Goal: Task Accomplishment & Management: Use online tool/utility

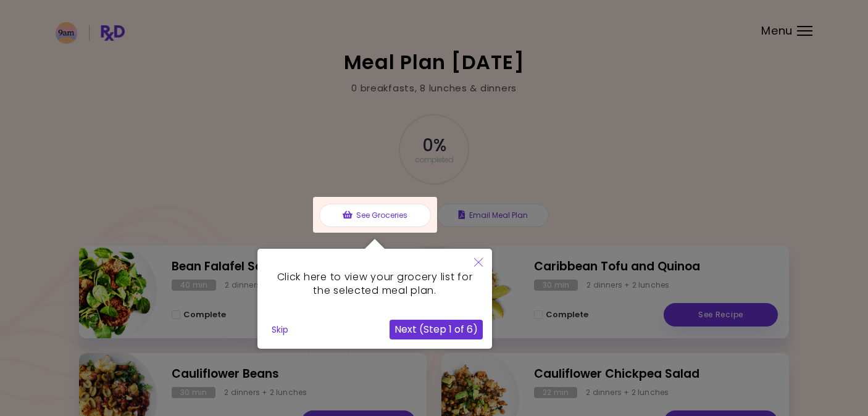
click at [424, 333] on button "Next (Step 1 of 6)" at bounding box center [436, 330] width 93 height 20
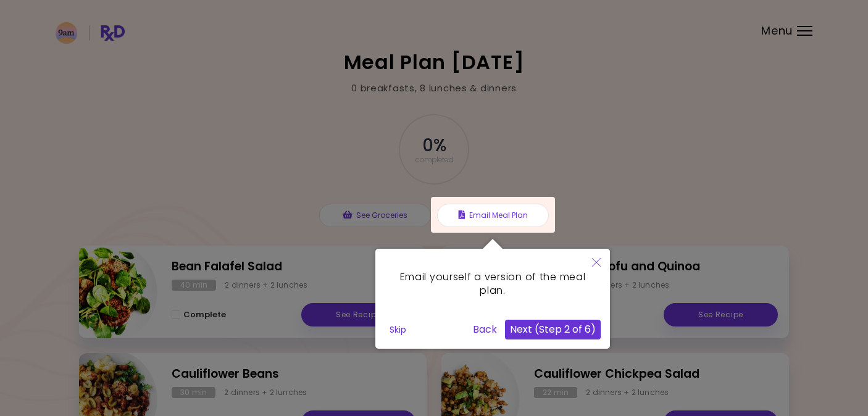
click at [564, 327] on button "Next (Step 2 of 6)" at bounding box center [553, 330] width 96 height 20
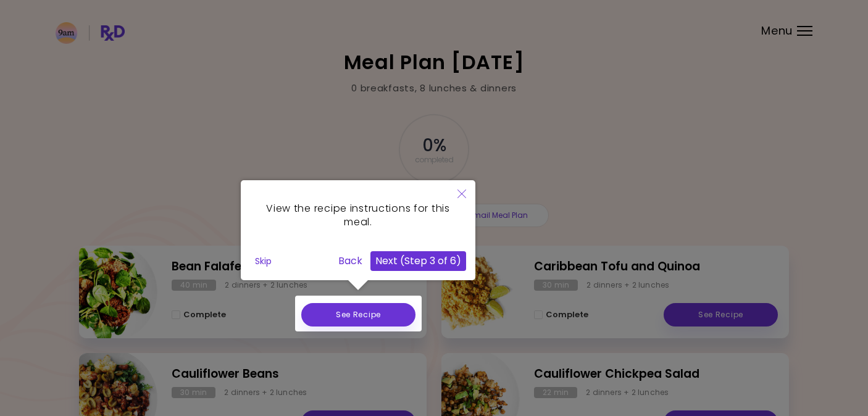
click at [435, 264] on button "Next (Step 3 of 6)" at bounding box center [418, 261] width 96 height 20
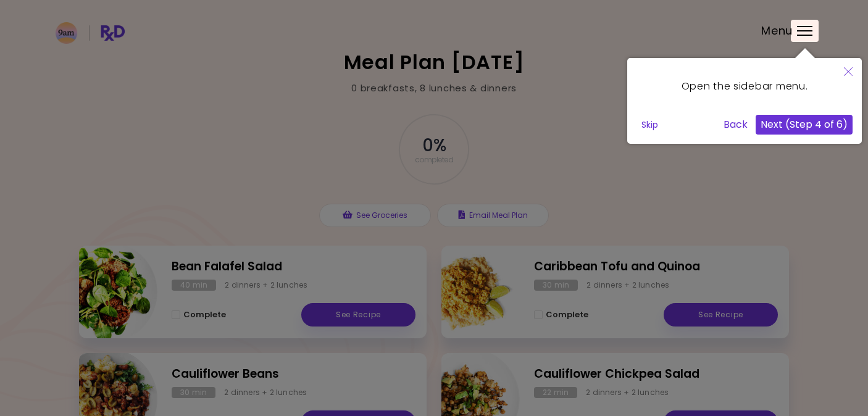
click at [687, 315] on div at bounding box center [434, 363] width 868 height 727
click at [810, 123] on button "Next (Step 4 of 6)" at bounding box center [804, 125] width 97 height 20
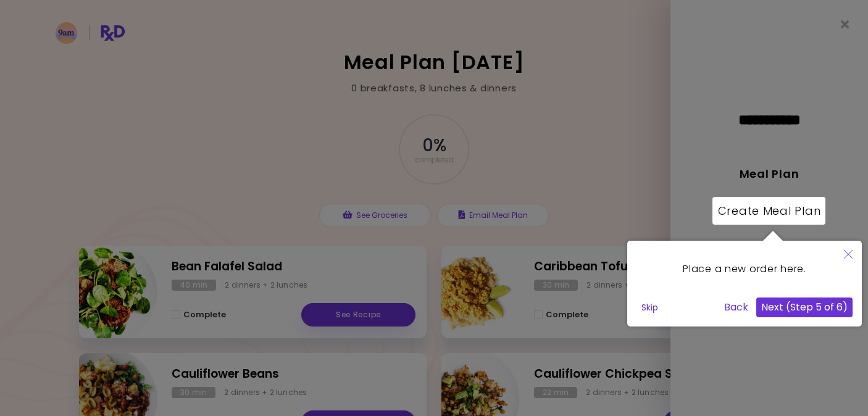
click at [811, 317] on button "Next (Step 5 of 6)" at bounding box center [804, 308] width 96 height 20
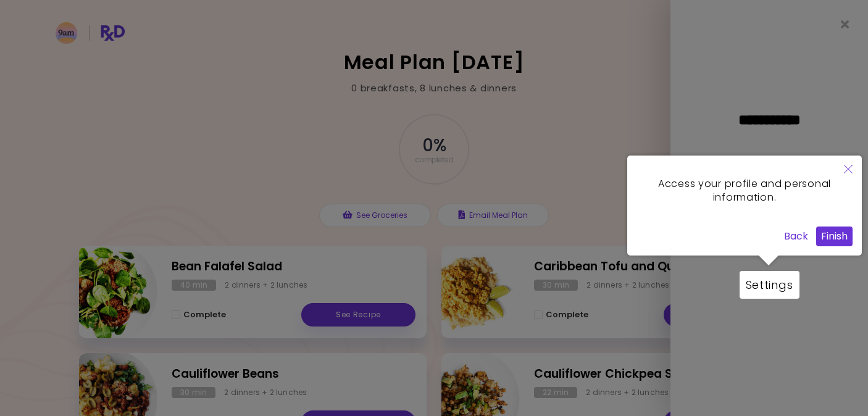
click at [832, 233] on button "Finish" at bounding box center [834, 237] width 36 height 20
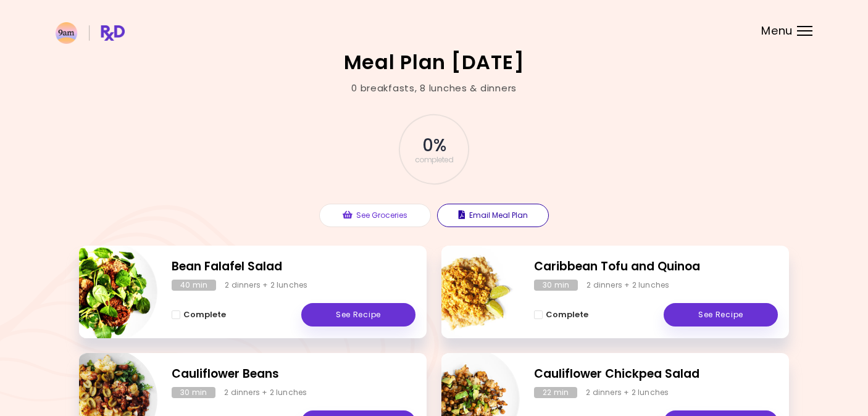
click at [516, 219] on button "Email Meal Plan" at bounding box center [493, 215] width 112 height 23
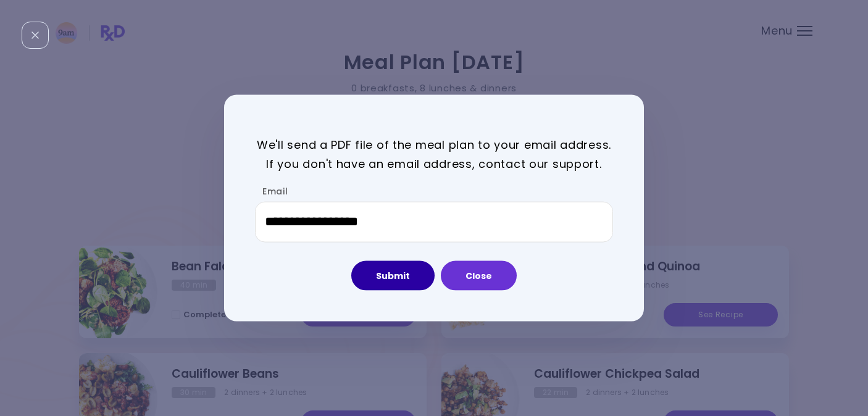
click at [401, 277] on button "Submit" at bounding box center [392, 276] width 83 height 30
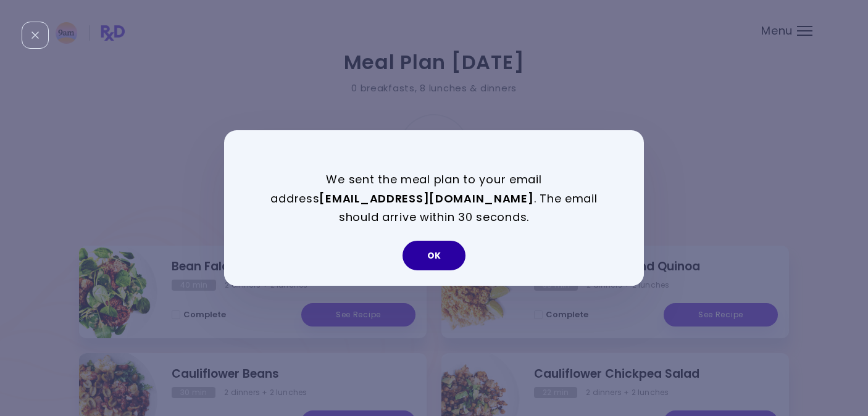
click at [438, 261] on button "OK" at bounding box center [434, 256] width 63 height 30
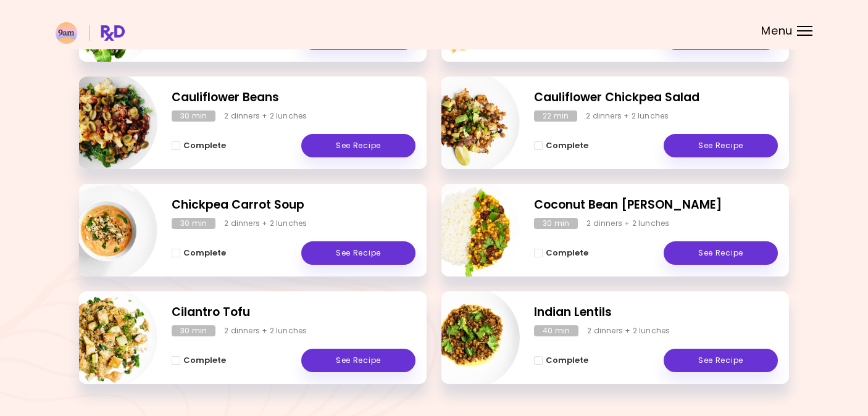
scroll to position [282, 0]
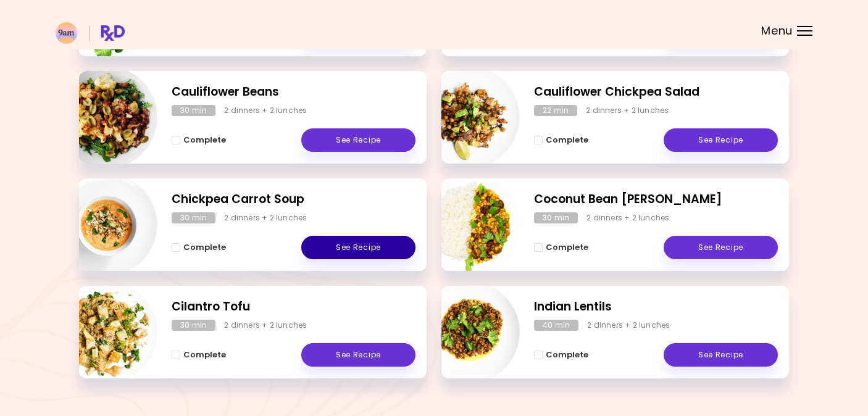
click at [335, 247] on link "See Recipe" at bounding box center [358, 247] width 114 height 23
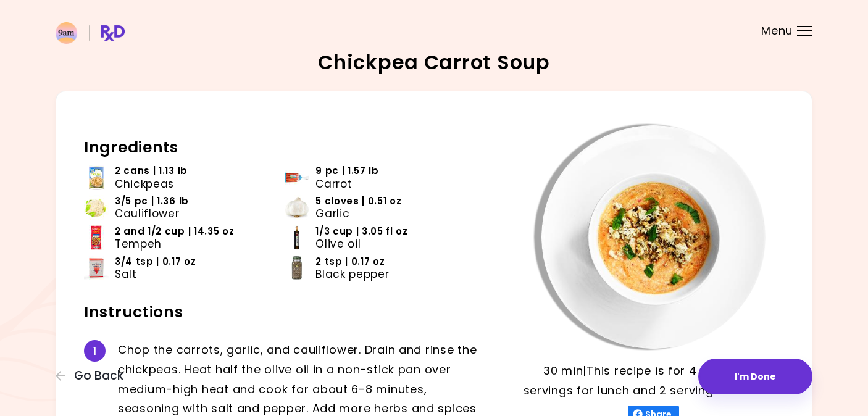
click at [806, 28] on div "Menu" at bounding box center [804, 31] width 15 height 10
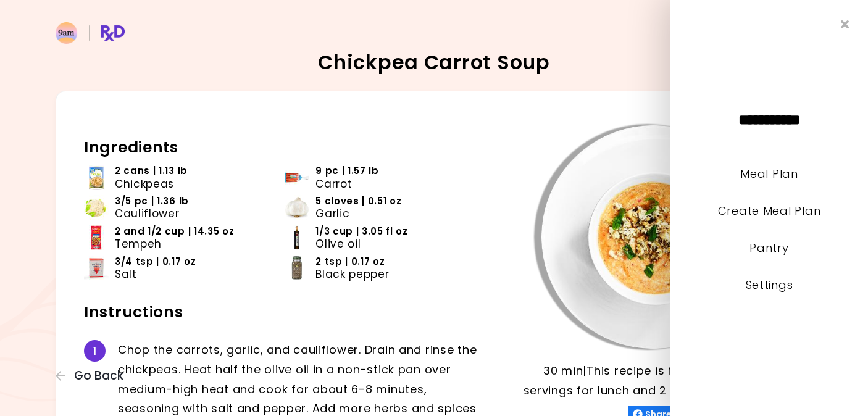
click at [565, 275] on img at bounding box center [654, 237] width 224 height 224
